Goal: Book appointment/travel/reservation

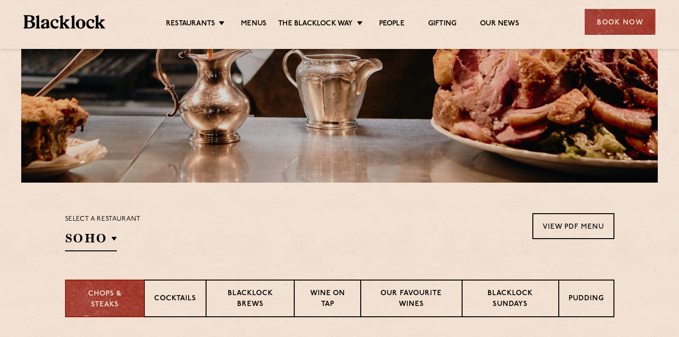
scroll to position [295, 0]
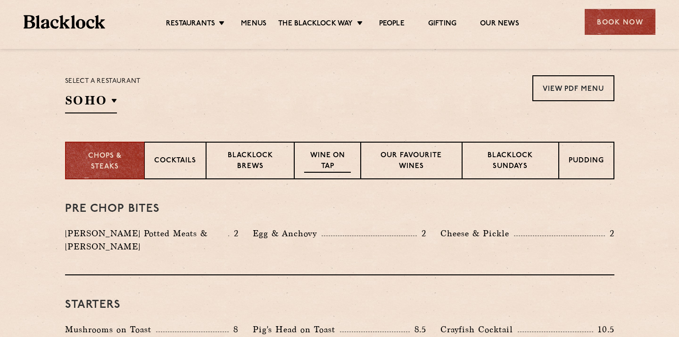
click at [322, 160] on p "Wine on Tap" at bounding box center [327, 162] width 46 height 22
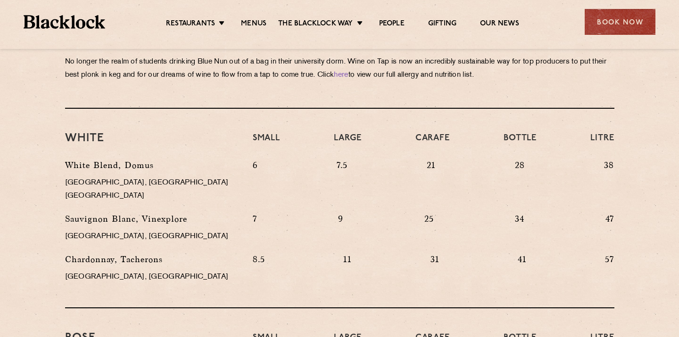
scroll to position [0, 0]
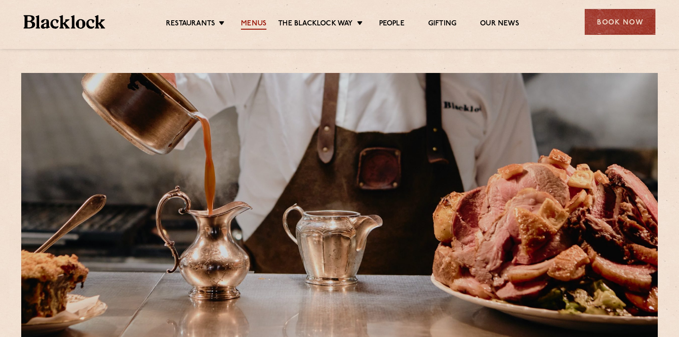
click at [254, 22] on link "Menus" at bounding box center [253, 24] width 25 height 10
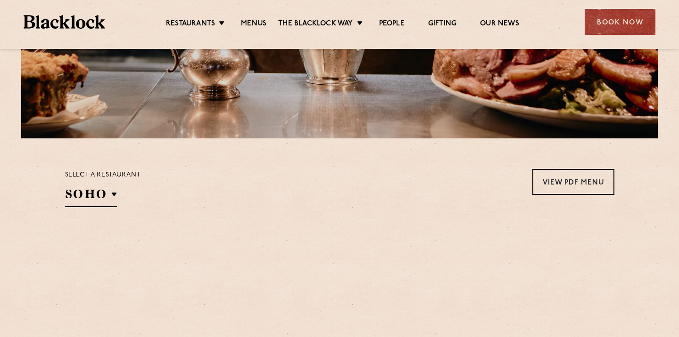
scroll to position [351, 0]
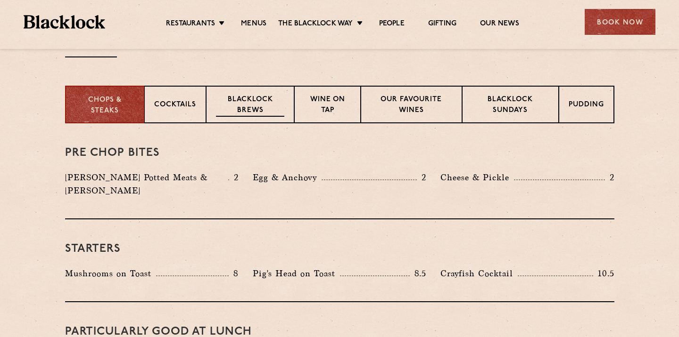
click at [274, 106] on p "Blacklock Brews" at bounding box center [250, 106] width 69 height 22
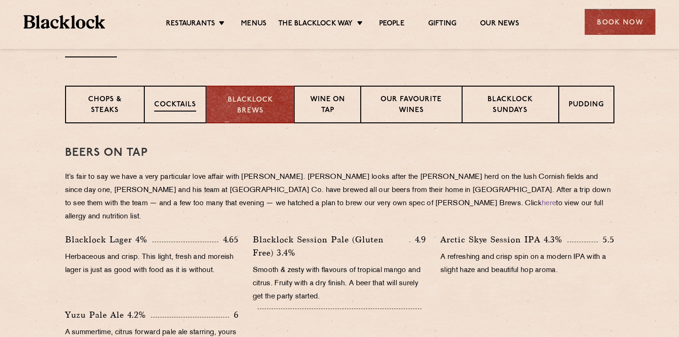
click at [201, 109] on div "Cocktails" at bounding box center [175, 105] width 62 height 38
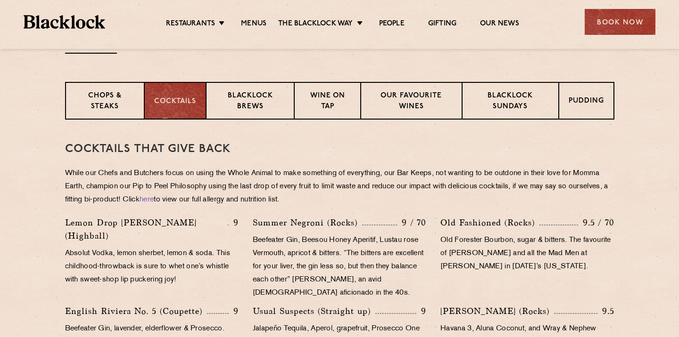
scroll to position [217, 0]
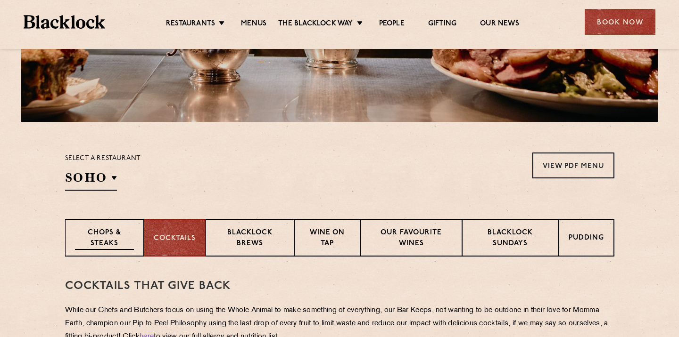
click at [101, 227] on div "Chops & Steaks" at bounding box center [104, 238] width 79 height 38
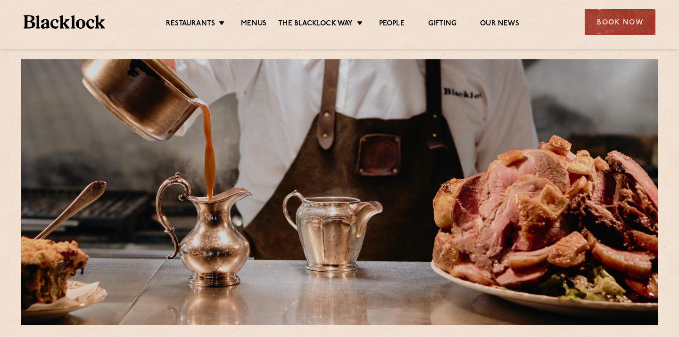
scroll to position [0, 0]
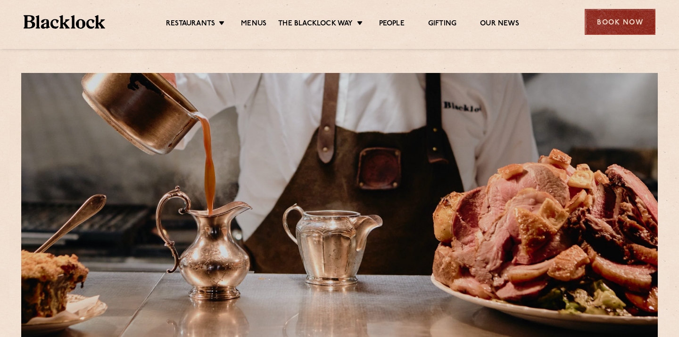
click at [593, 11] on div "Book Now" at bounding box center [619, 22] width 71 height 26
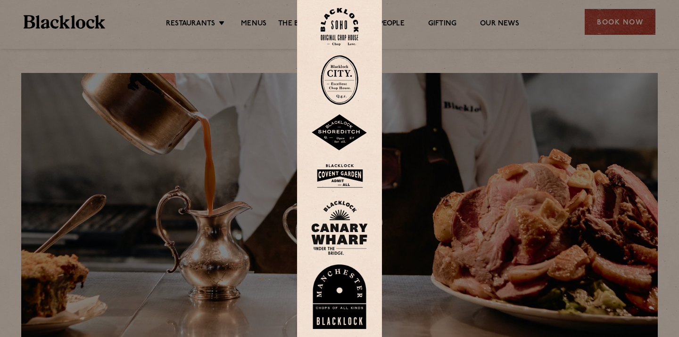
click at [336, 132] on img at bounding box center [339, 133] width 57 height 37
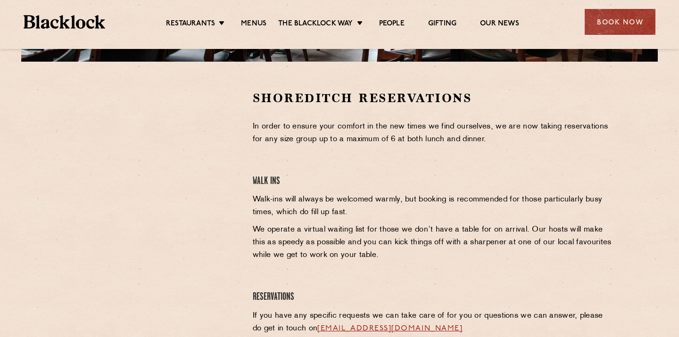
scroll to position [278, 0]
